Goal: Task Accomplishment & Management: Use online tool/utility

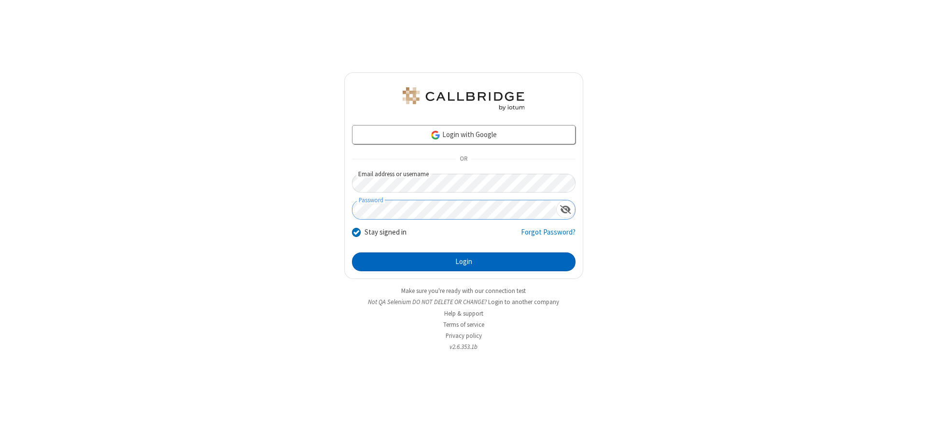
click at [464, 262] on button "Login" at bounding box center [464, 262] width 224 height 19
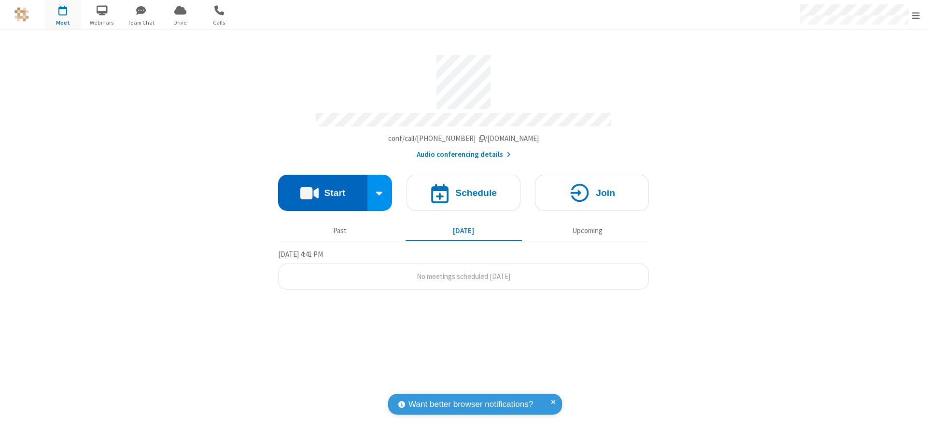
click at [323, 189] on button "Start" at bounding box center [322, 193] width 89 height 36
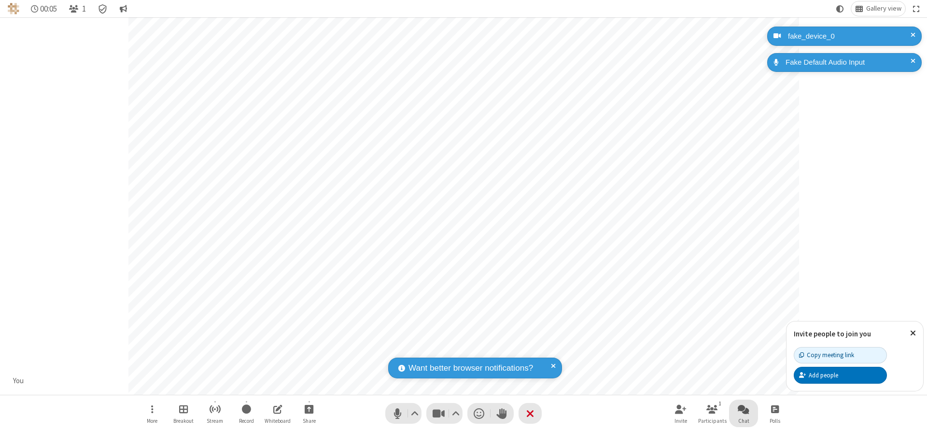
click at [744, 409] on span "Open chat" at bounding box center [744, 409] width 12 height 12
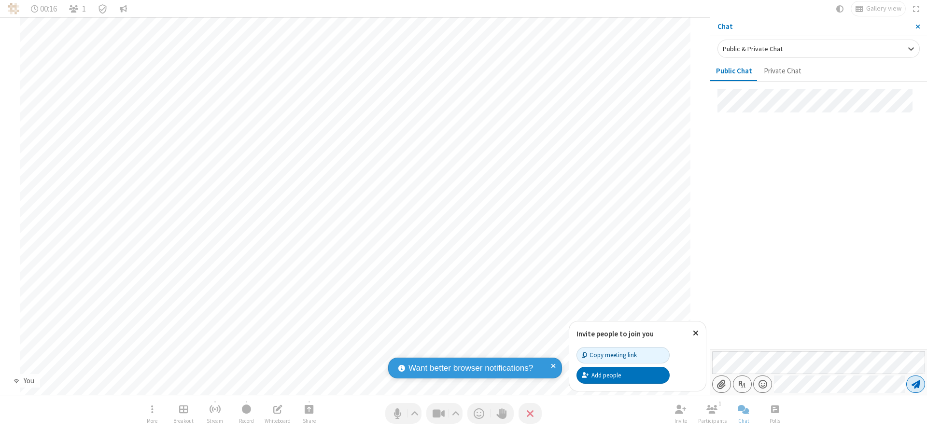
click at [916, 384] on span "Send message" at bounding box center [916, 385] width 9 height 10
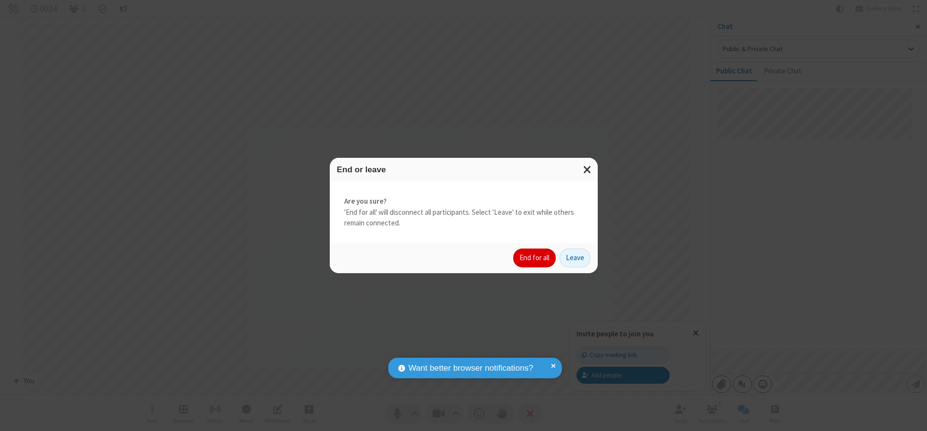
click at [535, 258] on button "End for all" at bounding box center [534, 258] width 43 height 19
